Goal: Find specific page/section: Find specific page/section

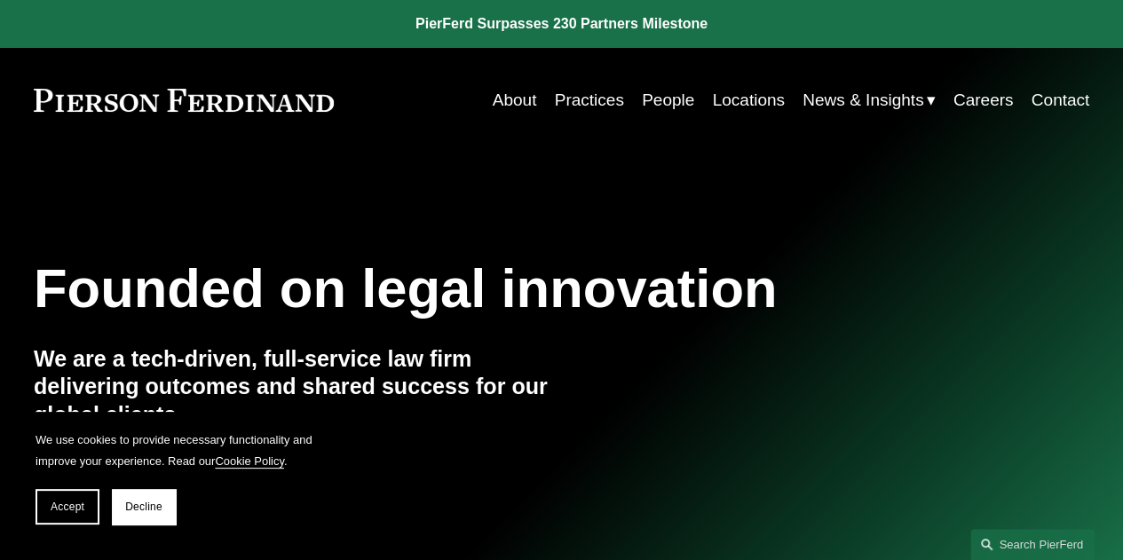
click at [655, 106] on link "People" at bounding box center [668, 100] width 52 height 34
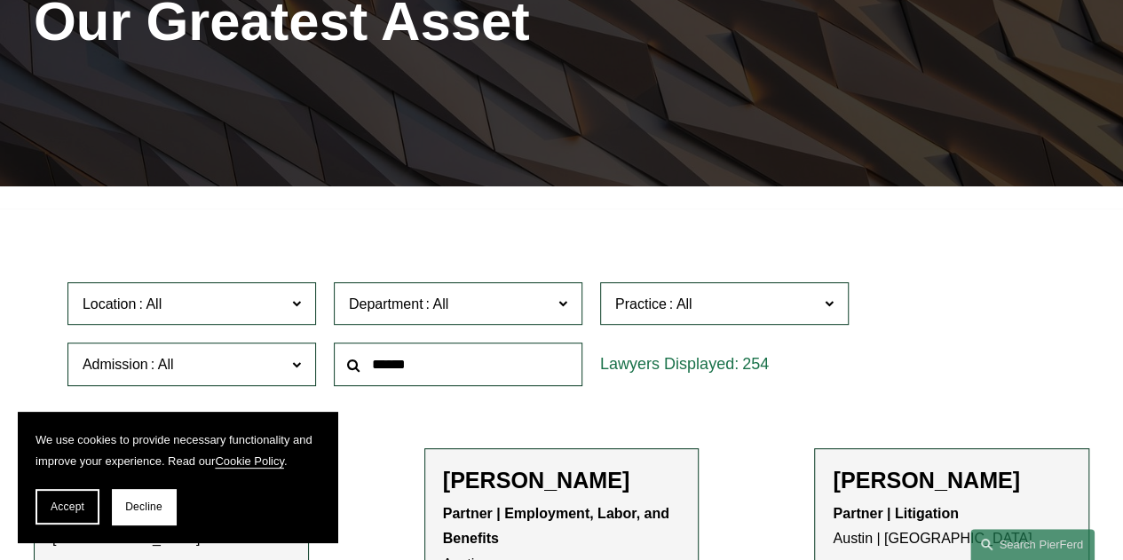
scroll to position [622, 0]
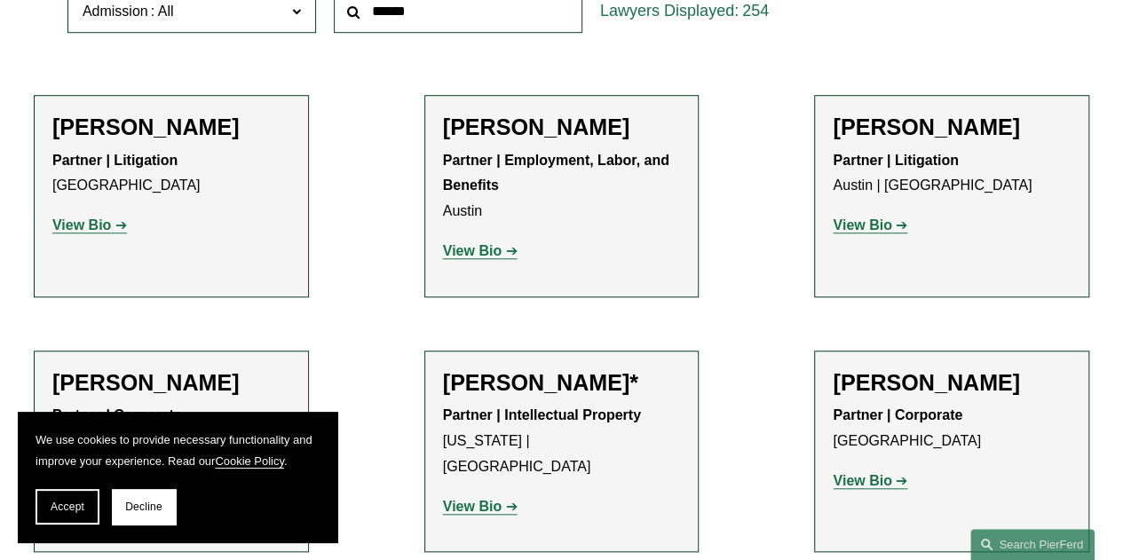
click at [141, 499] on button "Decline" at bounding box center [144, 507] width 64 height 36
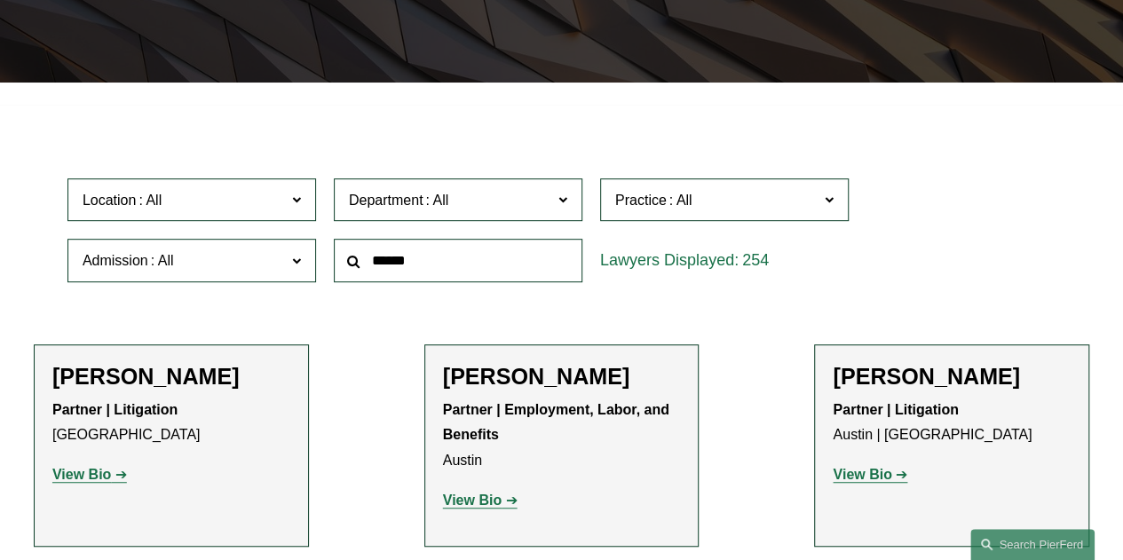
scroll to position [355, 0]
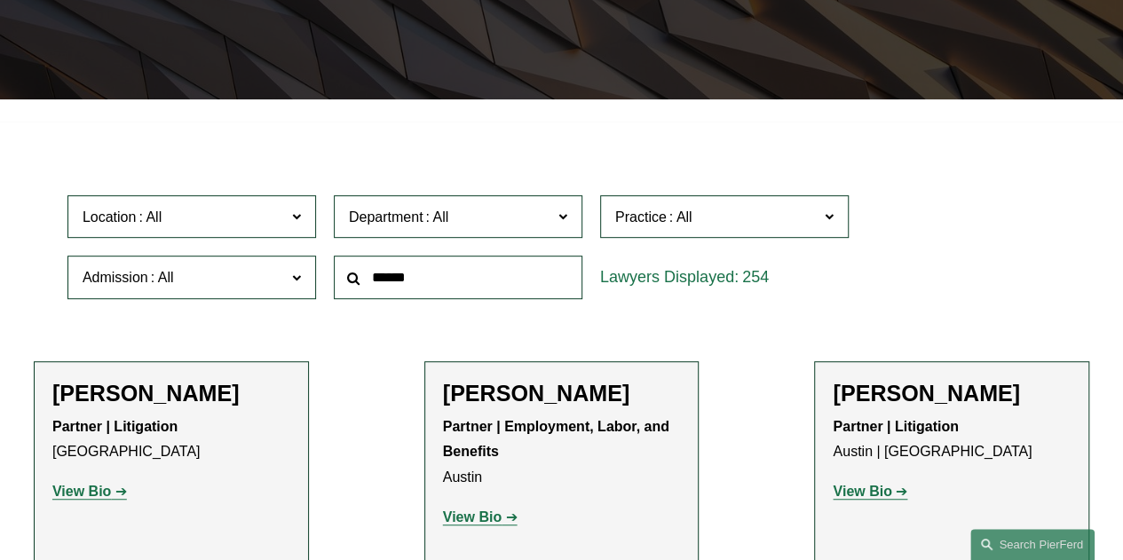
click at [690, 234] on label "Practice" at bounding box center [724, 217] width 249 height 44
click at [0, 0] on link "Executive Compensation and Benefits" at bounding box center [0, 0] width 0 height 0
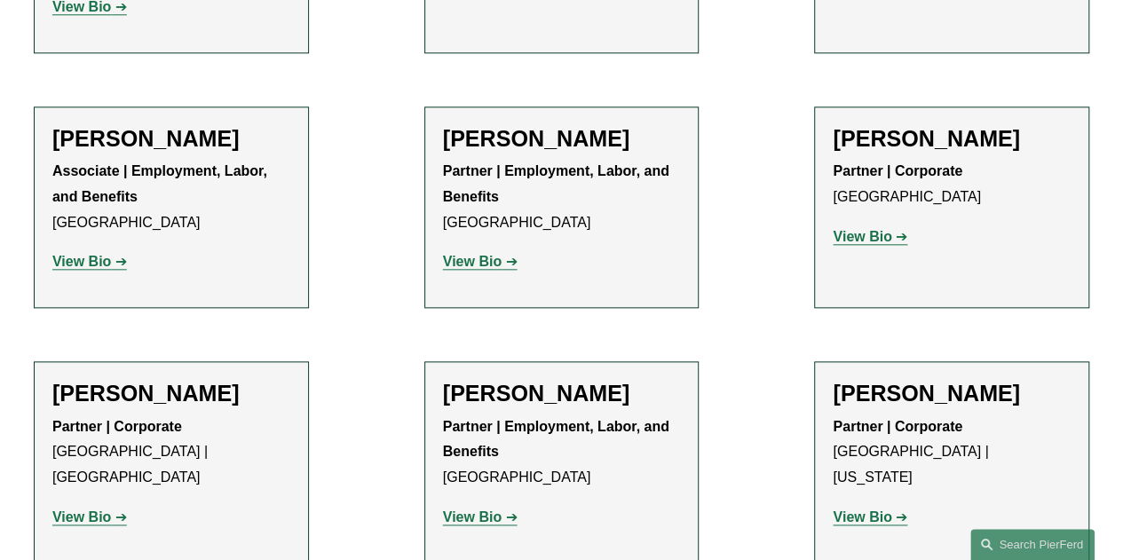
scroll to position [888, 0]
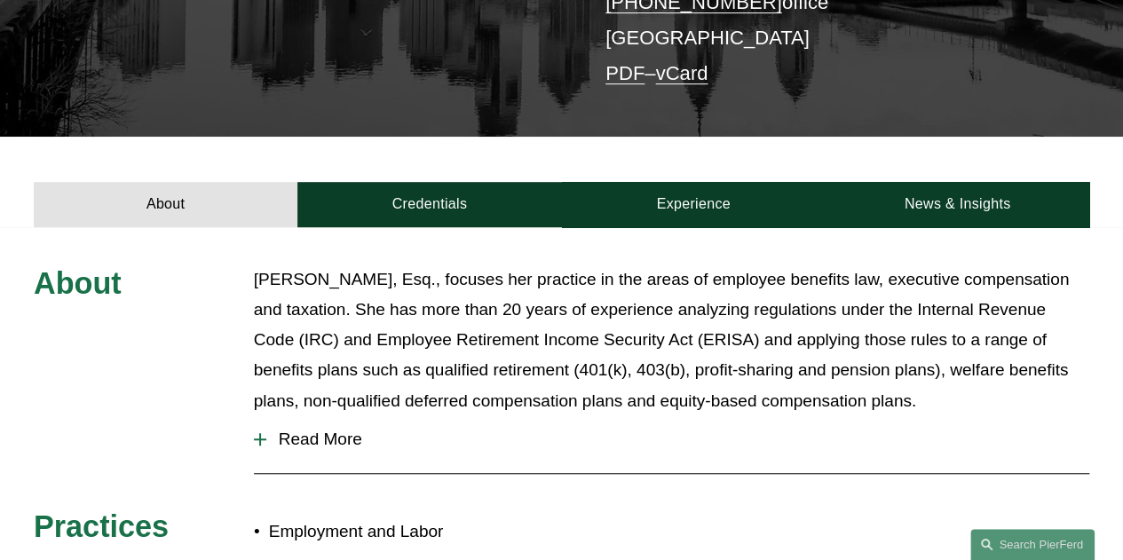
scroll to position [467, 0]
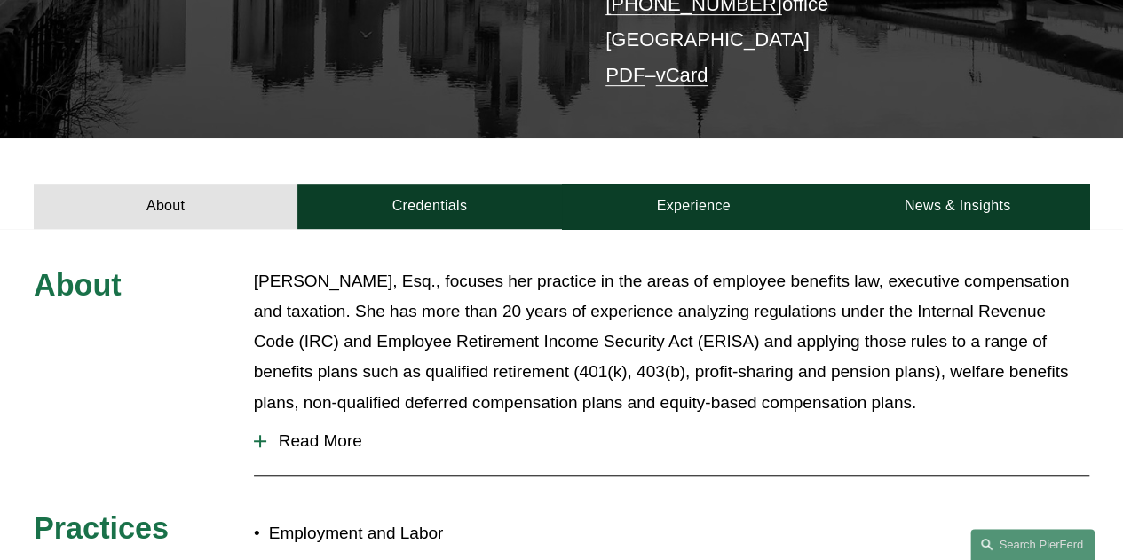
click at [476, 184] on link "Credentials" at bounding box center [429, 206] width 264 height 45
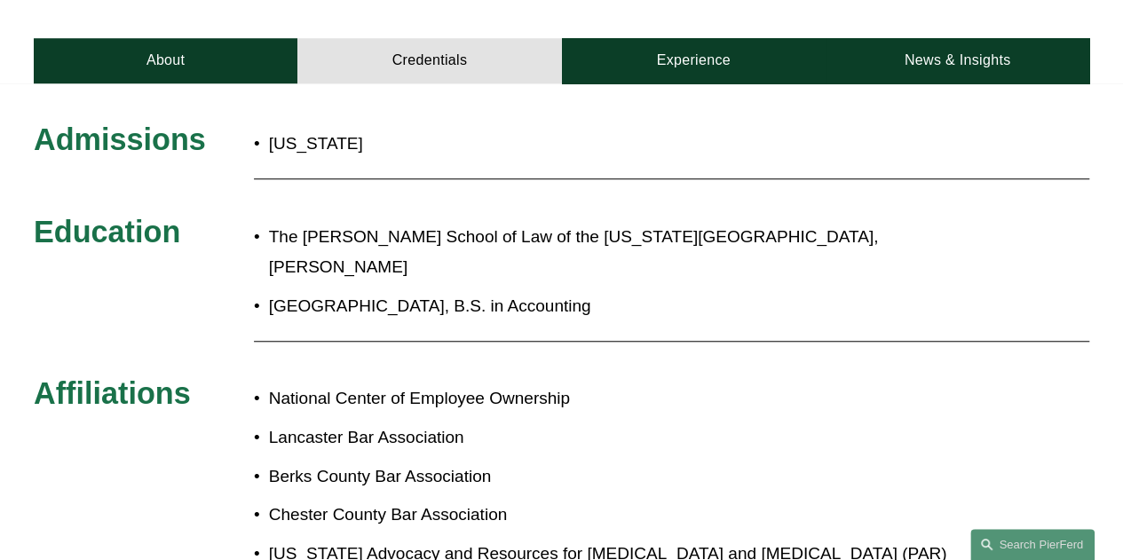
scroll to position [733, 0]
